Goal: Communication & Community: Answer question/provide support

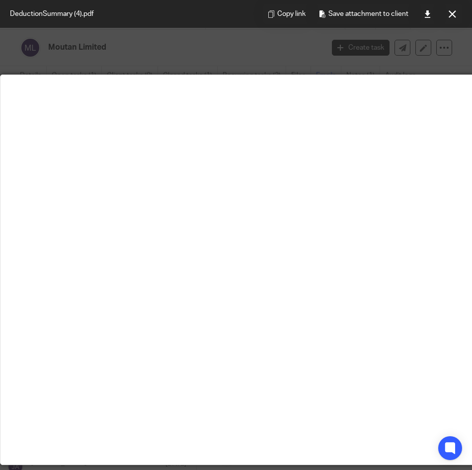
scroll to position [298, 0]
click at [447, 12] on button at bounding box center [452, 14] width 20 height 20
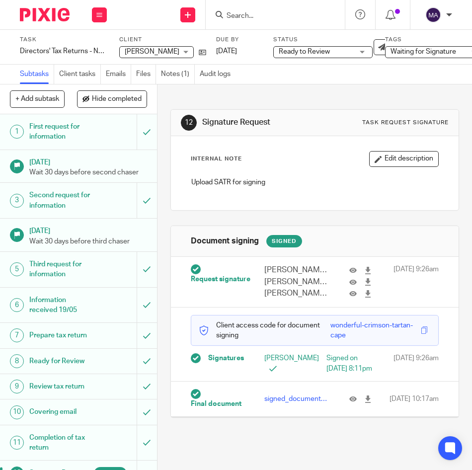
scroll to position [18, 0]
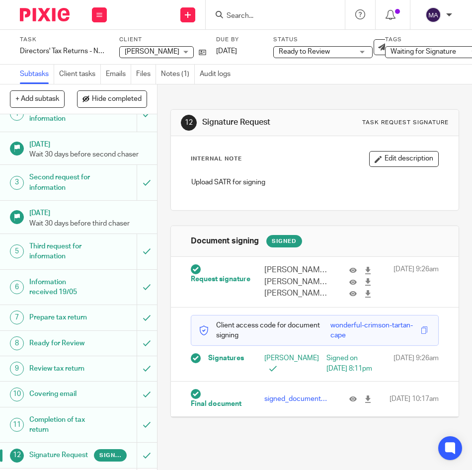
click at [280, 16] on input "Search" at bounding box center [270, 16] width 89 height 9
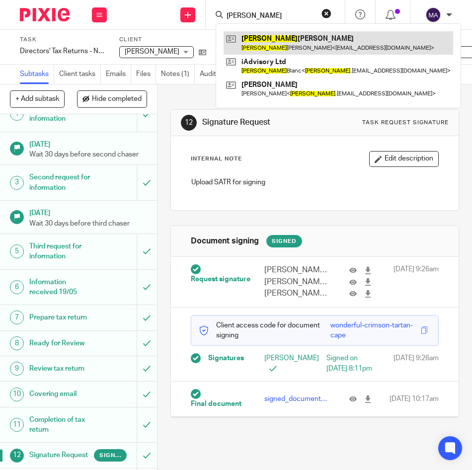
type input "ken"
click at [284, 34] on link at bounding box center [339, 42] width 230 height 23
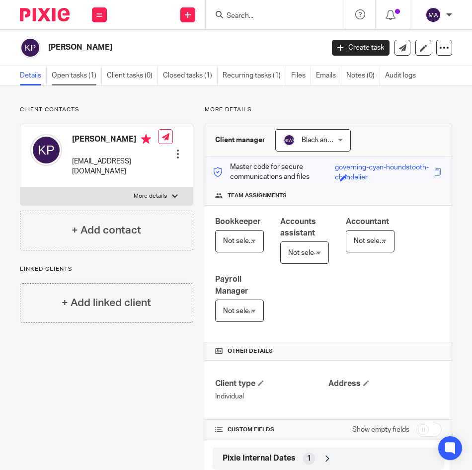
click at [87, 79] on link "Open tasks (1)" at bounding box center [77, 75] width 50 height 19
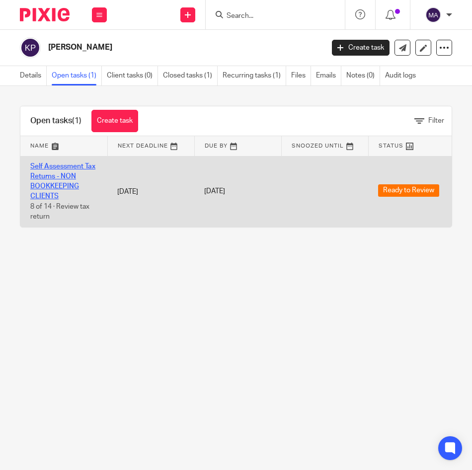
drag, startPoint x: 138, startPoint y: 271, endPoint x: 57, endPoint y: 185, distance: 118.8
click at [138, 271] on main "Ken Pyle Create task Update from Companies House Export data Merge Archive clie…" at bounding box center [236, 235] width 472 height 470
click at [49, 167] on link "Self Assessment Tax Returns - NON BOOKKEEPING CLIENTS" at bounding box center [62, 181] width 65 height 37
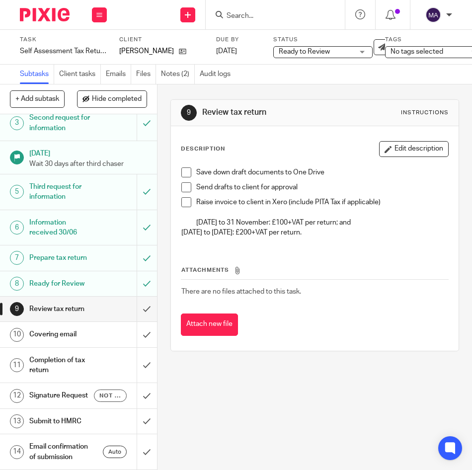
scroll to position [105, 0]
click at [299, 399] on div "9 Review tax return Instructions Description Edit description Save down draft d…" at bounding box center [315, 277] width 315 height 386
click at [182, 177] on li "Save down draft documents to One Drive" at bounding box center [314, 174] width 267 height 15
click at [181, 172] on span at bounding box center [186, 172] width 10 height 10
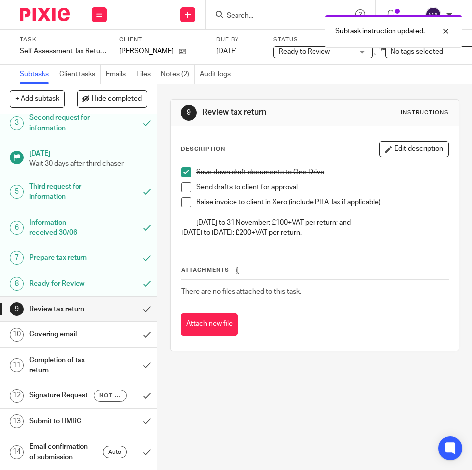
click at [74, 327] on h1 "Covering email" at bounding box center [61, 334] width 65 height 15
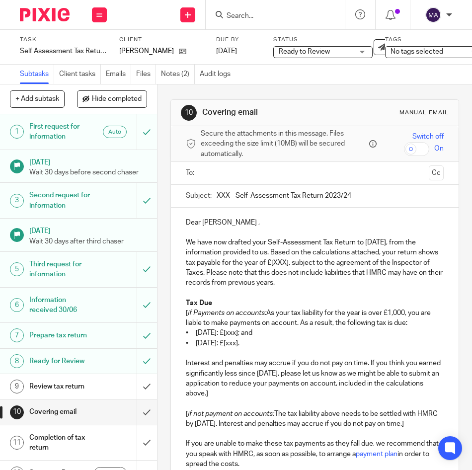
click at [245, 176] on input "text" at bounding box center [314, 172] width 220 height 11
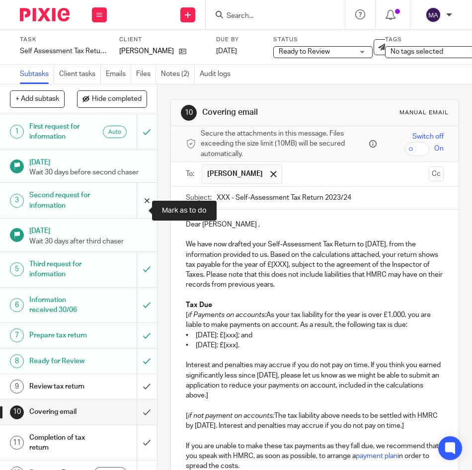
drag, startPoint x: 228, startPoint y: 196, endPoint x: 145, endPoint y: 195, distance: 83.0
click at [145, 195] on div "+ Add subtask Hide completed Cancel + Add 1 First request for information Auto …" at bounding box center [236, 277] width 472 height 386
click at [350, 196] on input "[PERSON_NAME] - Self-Assessment Tax Return 2023/24" at bounding box center [330, 198] width 227 height 22
type input "[PERSON_NAME] - Self-Assessment Tax Return 2024/25"
click at [214, 225] on p "Dear [PERSON_NAME] ," at bounding box center [315, 225] width 258 height 10
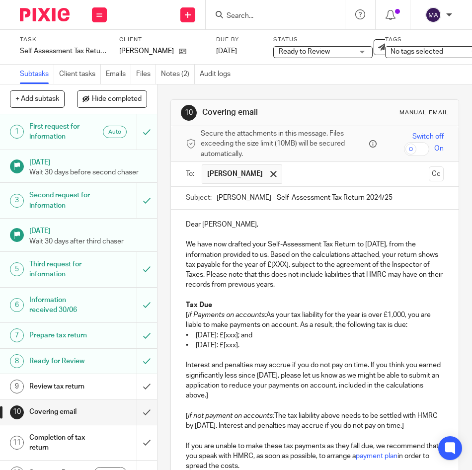
click at [294, 255] on p "We have now drafted your Self-Assessment Tax Return to [DATE], from the informa…" at bounding box center [315, 265] width 258 height 50
click at [399, 269] on p "We have now drafted your Self-Assessment Tax Return to [DATE], from the informa…" at bounding box center [315, 265] width 258 height 50
click at [358, 292] on p at bounding box center [315, 295] width 258 height 10
click at [323, 283] on p "We have now drafted your Self-Assessment Tax Return to [DATE], from the informa…" at bounding box center [315, 265] width 258 height 50
drag, startPoint x: 311, startPoint y: 266, endPoint x: 401, endPoint y: 270, distance: 90.5
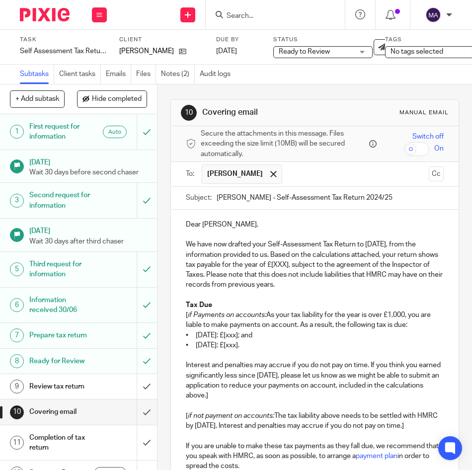
click at [313, 266] on p "We have now drafted your Self-Assessment Tax Return to [DATE], from the informa…" at bounding box center [315, 265] width 258 height 50
drag, startPoint x: 206, startPoint y: 268, endPoint x: 323, endPoint y: 266, distance: 117.3
click at [323, 266] on p "We have now drafted your Self-Assessment Tax Return to [DATE], from the informa…" at bounding box center [315, 265] width 258 height 50
drag, startPoint x: 211, startPoint y: 309, endPoint x: 278, endPoint y: 318, distance: 67.6
click at [215, 309] on p "Tax Due" at bounding box center [315, 305] width 258 height 10
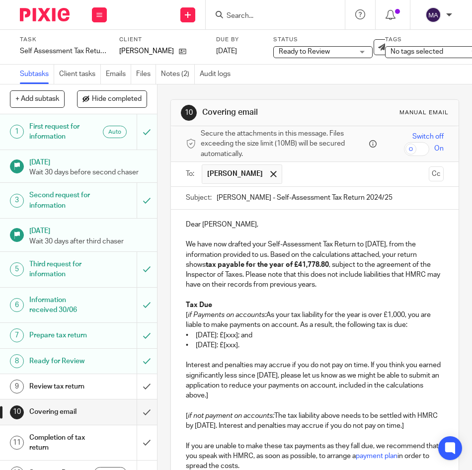
click at [265, 314] on p "[ if Payments on accounts: As your tax liability for the year is over £1,000, y…" at bounding box center [315, 320] width 258 height 20
click at [267, 337] on p "• [DATE]: £[xxx]; and" at bounding box center [315, 336] width 258 height 10
click at [253, 345] on p "• [DATE]: £[xxx]." at bounding box center [315, 345] width 258 height 10
click at [257, 347] on p "• [DATE]: £[xxx]." at bounding box center [315, 345] width 258 height 10
click at [254, 346] on p "• [DATE]: £[xxx]." at bounding box center [315, 345] width 258 height 10
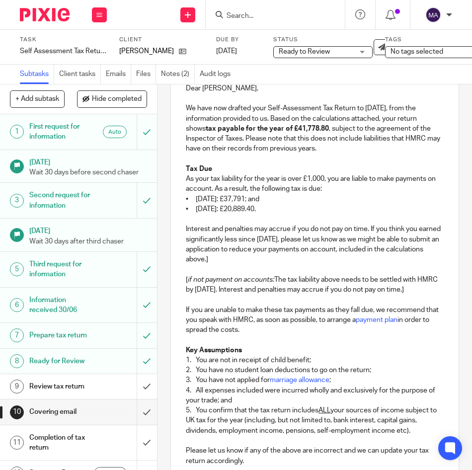
scroll to position [149, 0]
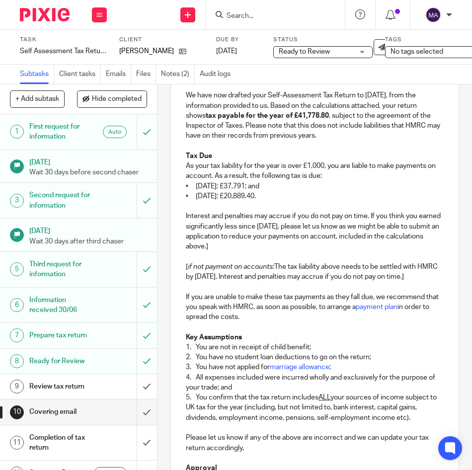
click at [306, 250] on p "Interest and penalties may accrue if you do not pay on time. If you think you e…" at bounding box center [315, 231] width 258 height 40
drag, startPoint x: 241, startPoint y: 287, endPoint x: 254, endPoint y: 246, distance: 43.9
click at [254, 246] on div "Dear [PERSON_NAME], We have now drafted your Self-Assessment Tax Return to [DAT…" at bounding box center [315, 372] width 288 height 622
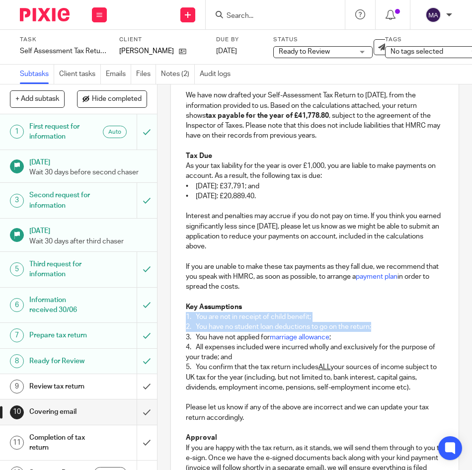
drag, startPoint x: 380, startPoint y: 329, endPoint x: 152, endPoint y: 313, distance: 228.2
click at [152, 313] on div "+ Add subtask Hide completed Cancel + Add 1 First request for information Auto …" at bounding box center [236, 277] width 472 height 386
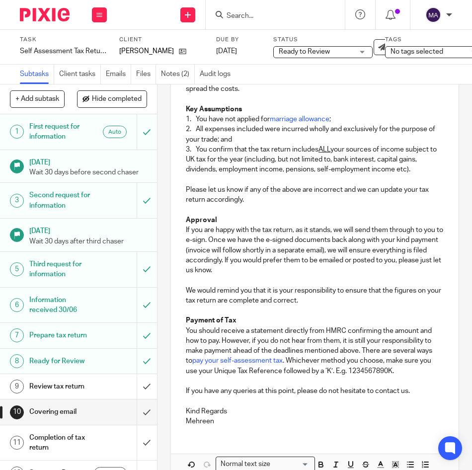
scroll to position [348, 0]
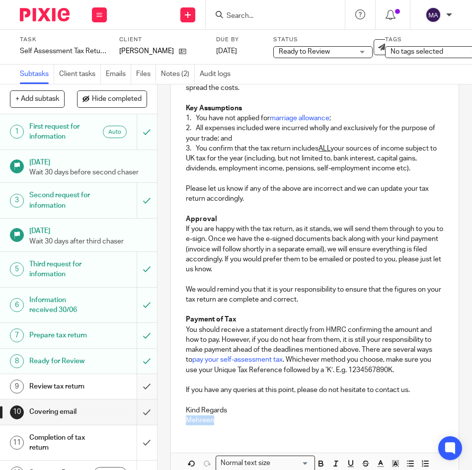
drag, startPoint x: 229, startPoint y: 424, endPoint x: 139, endPoint y: 409, distance: 91.2
click at [161, 417] on div "10 Covering email Manual email Secure the attachments in this message. Files ex…" at bounding box center [315, 277] width 315 height 386
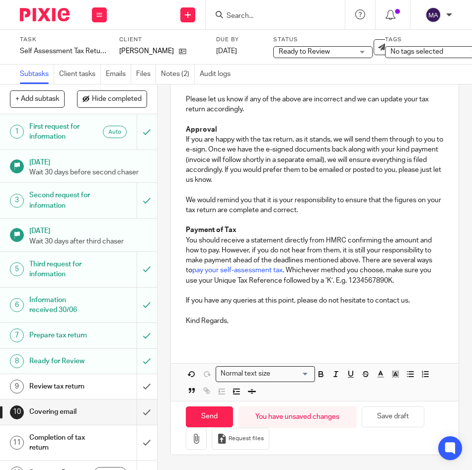
scroll to position [445, 0]
click at [191, 435] on icon "button" at bounding box center [196, 439] width 10 height 10
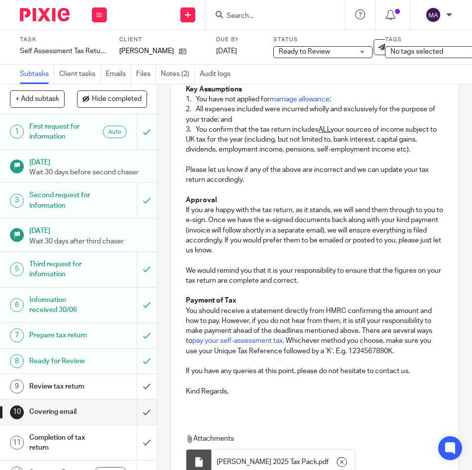
scroll to position [532, 0]
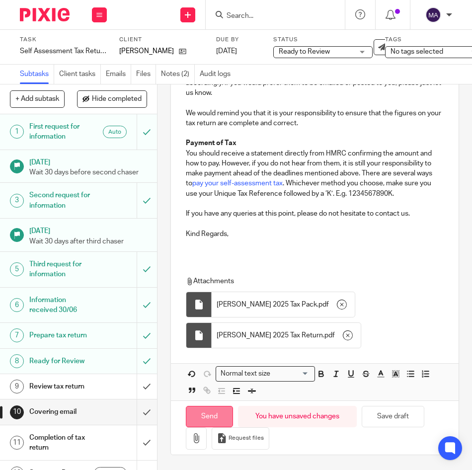
click at [216, 406] on input "Send" at bounding box center [209, 416] width 47 height 21
type input "Sent"
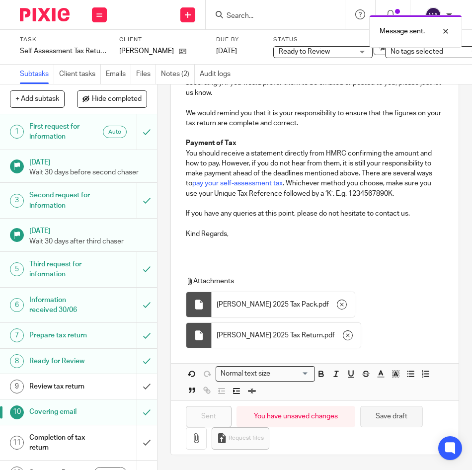
click at [388, 413] on button "Save draft" at bounding box center [391, 416] width 63 height 21
